Goal: Find specific fact: Find specific fact

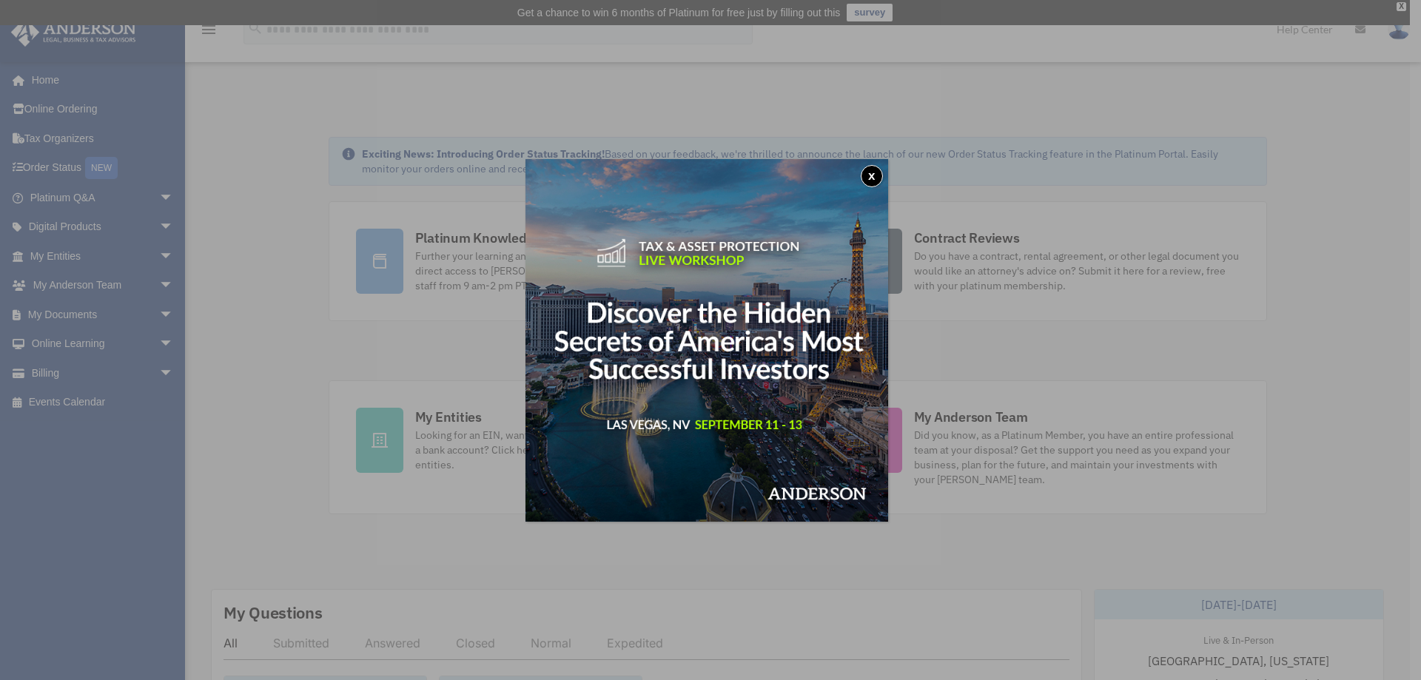
click at [873, 172] on button "x" at bounding box center [872, 176] width 22 height 22
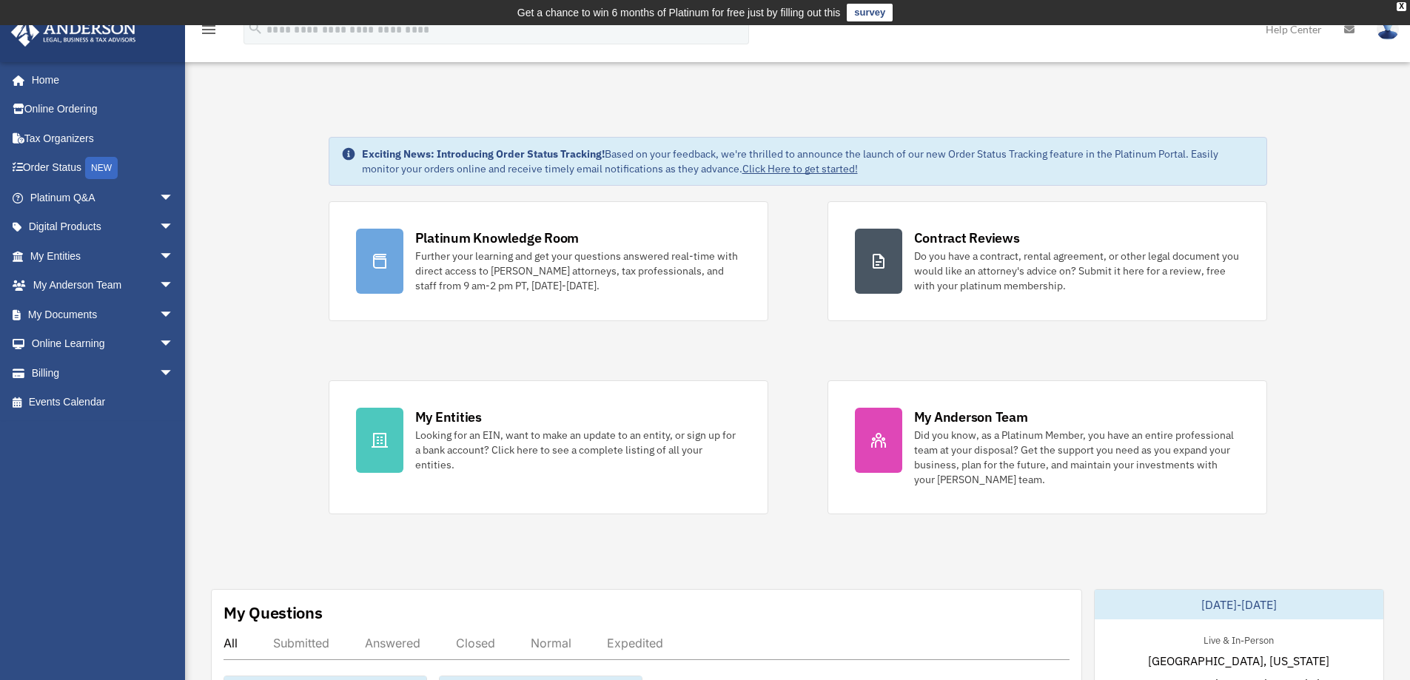
click at [1382, 36] on img at bounding box center [1388, 29] width 22 height 21
click at [543, 452] on div "Looking for an EIN, want to make an update to an entity, or sign up for a bank …" at bounding box center [578, 450] width 326 height 44
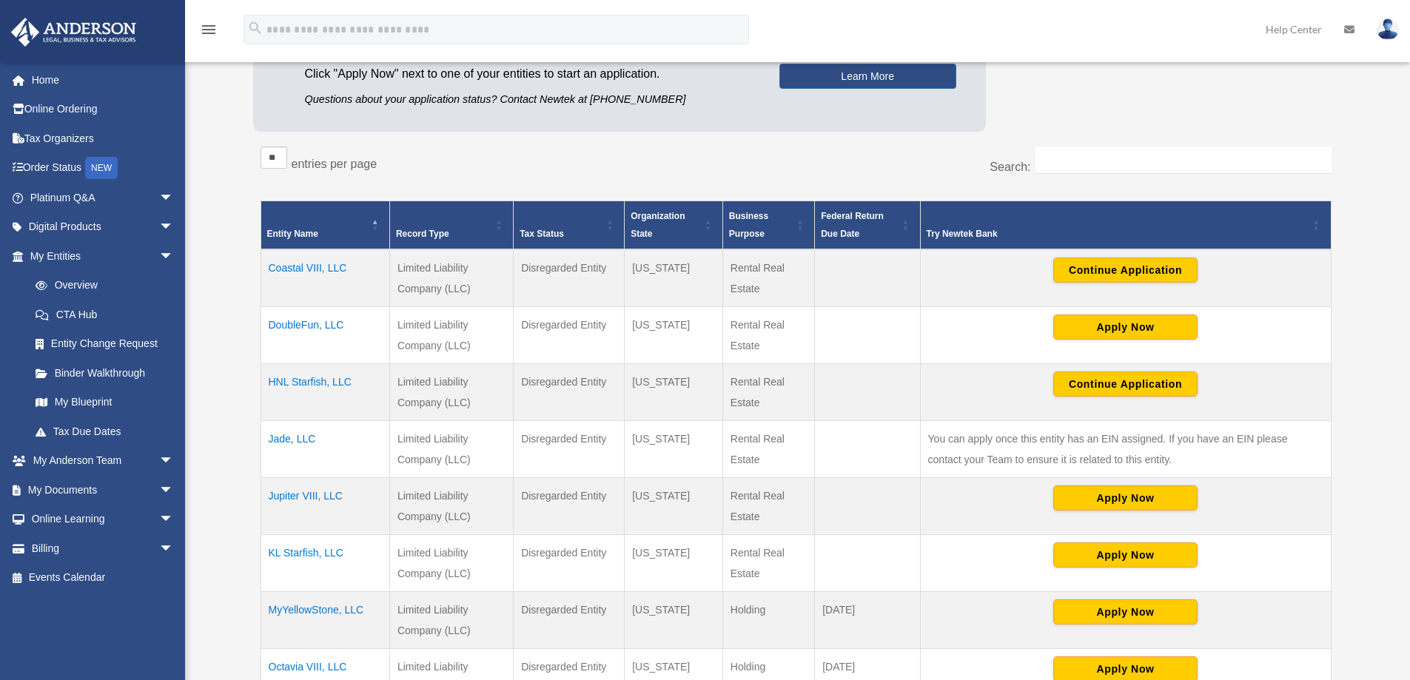
scroll to position [222, 0]
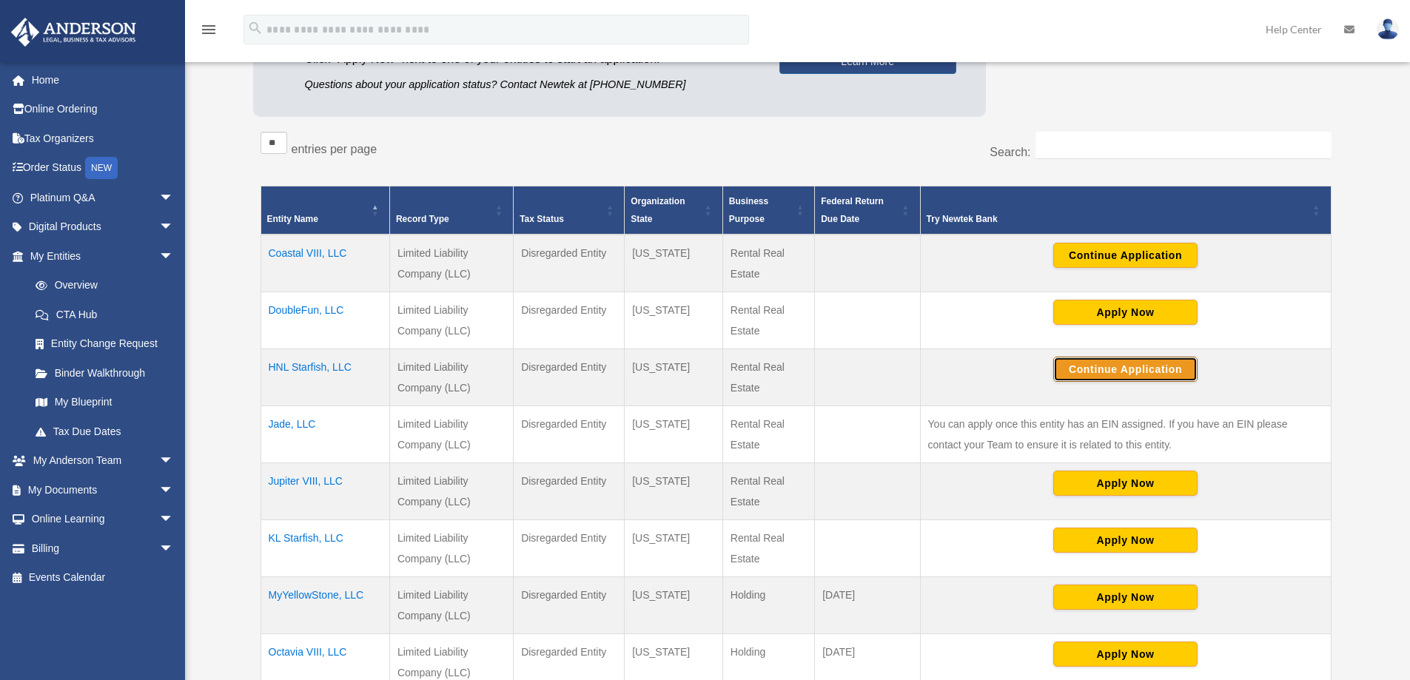
click at [1144, 380] on button "Continue Application" at bounding box center [1125, 369] width 144 height 25
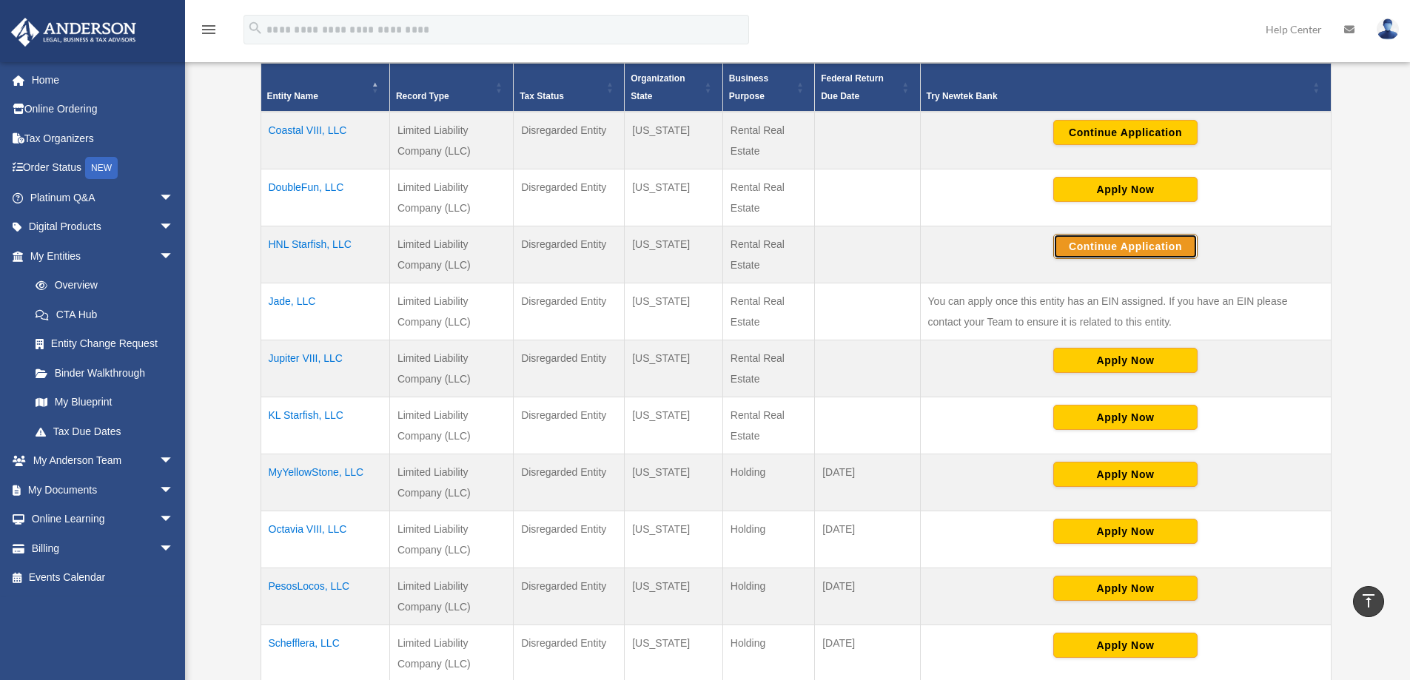
scroll to position [370, 0]
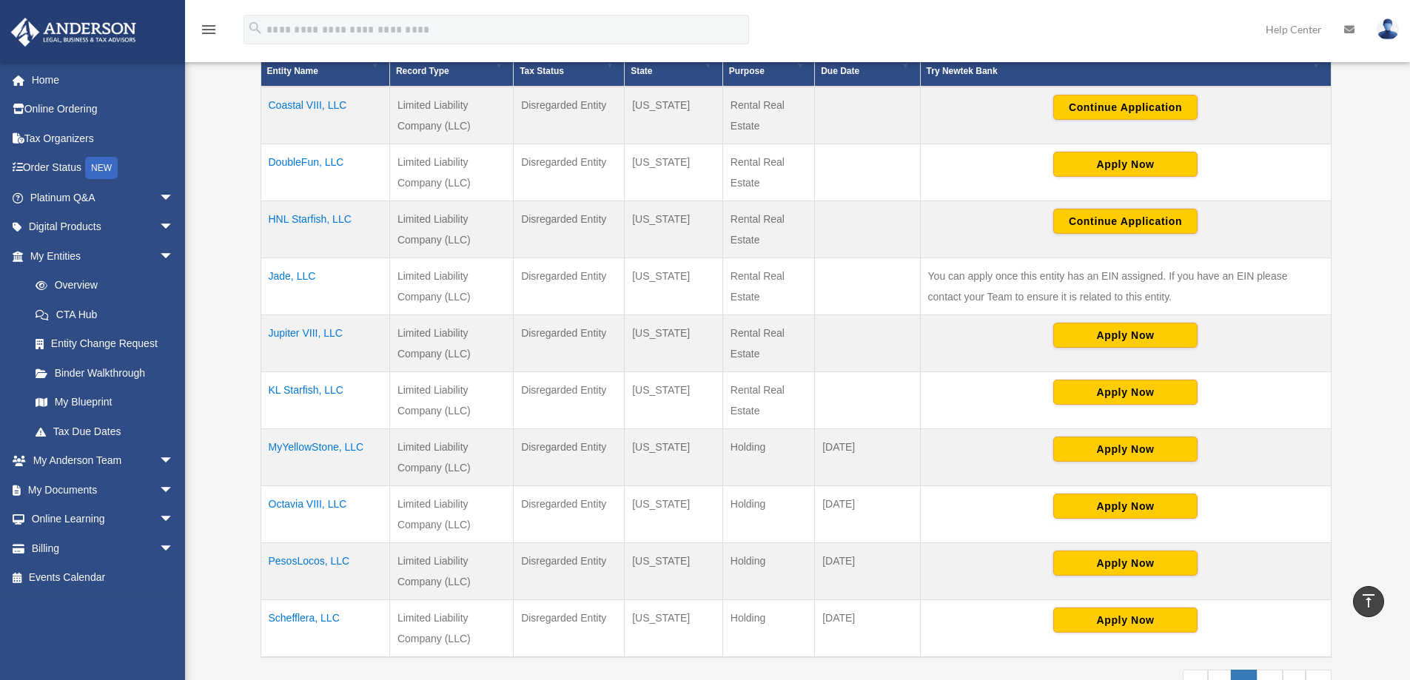
click at [301, 108] on td "Coastal VIII, LLC" at bounding box center [325, 116] width 129 height 58
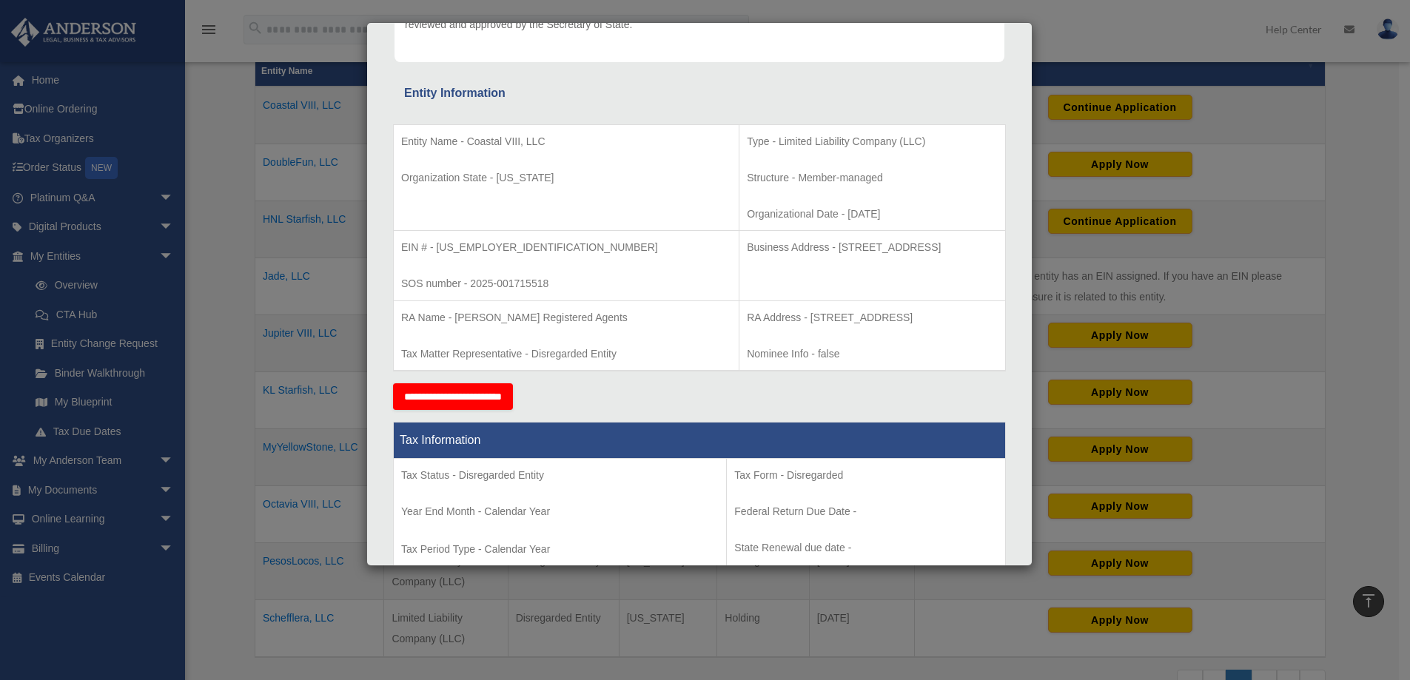
scroll to position [296, 0]
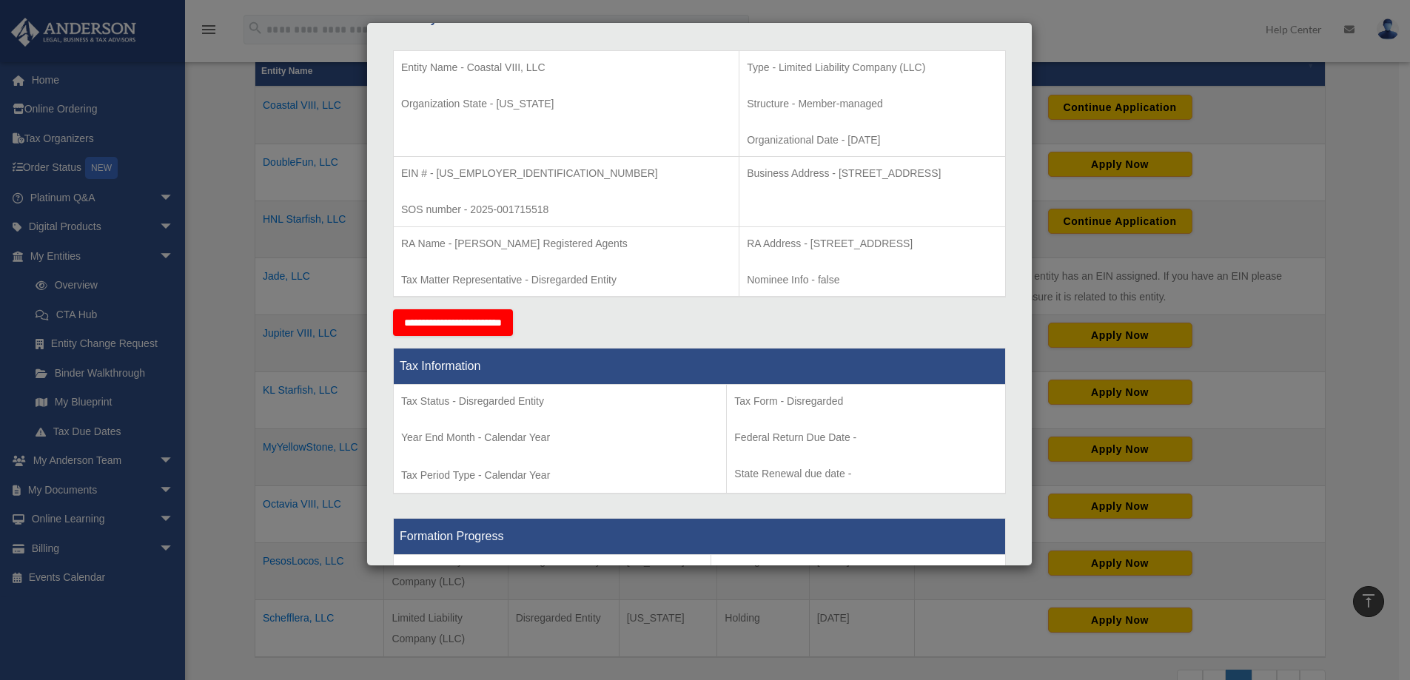
drag, startPoint x: 969, startPoint y: 246, endPoint x: 714, endPoint y: 248, distance: 254.6
click at [747, 248] on p "RA Address - [STREET_ADDRESS]" at bounding box center [872, 244] width 251 height 19
copy p "[STREET_ADDRESS]"
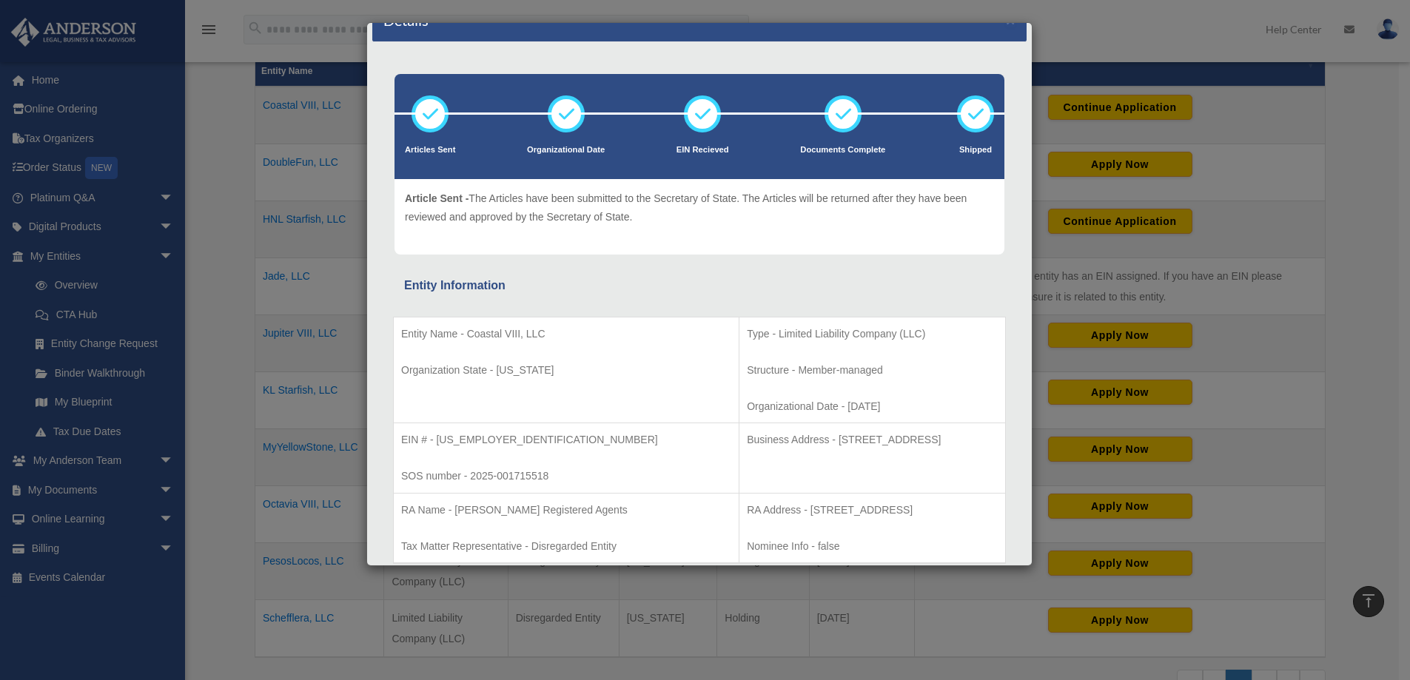
scroll to position [0, 0]
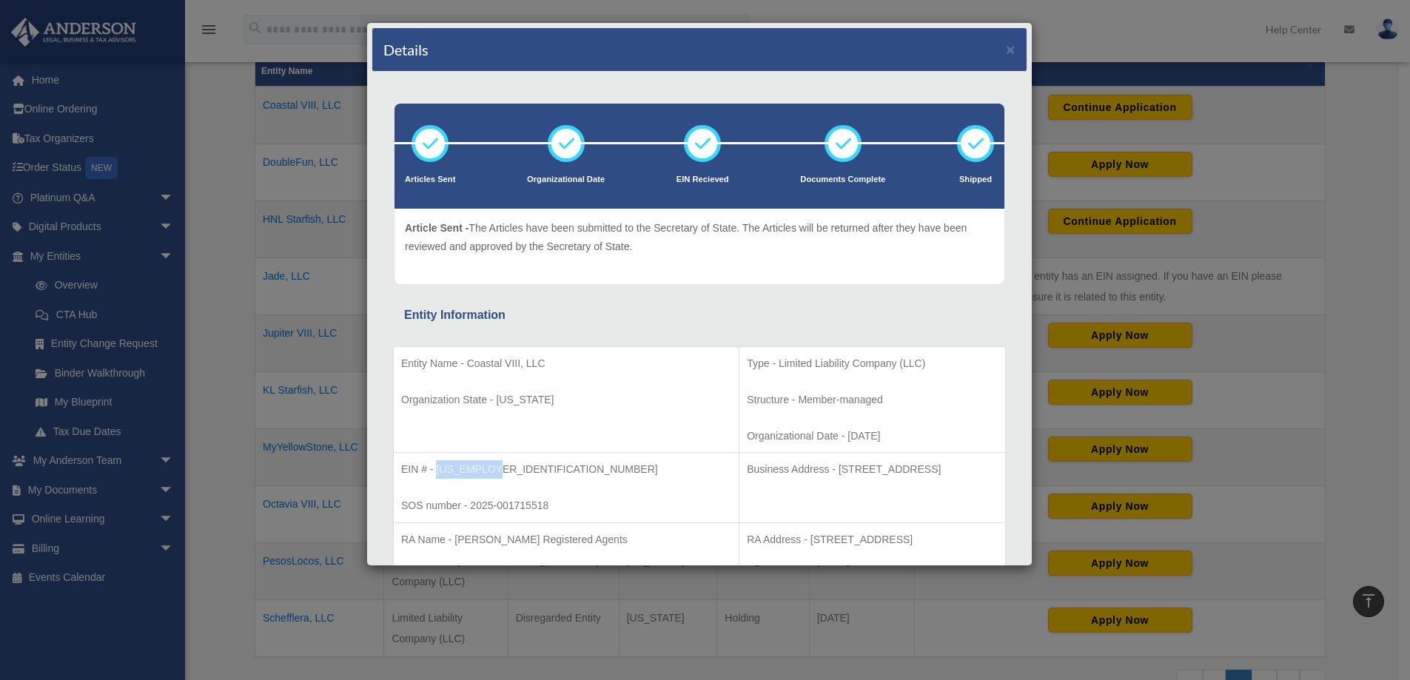
drag, startPoint x: 494, startPoint y: 468, endPoint x: 439, endPoint y: 465, distance: 54.9
click at [439, 465] on p "EIN # - [US_EMPLOYER_IDENTIFICATION_NUMBER]" at bounding box center [566, 469] width 330 height 19
copy p "[US_EMPLOYER_IDENTIFICATION_NUMBER]"
